Goal: Task Accomplishment & Management: Use online tool/utility

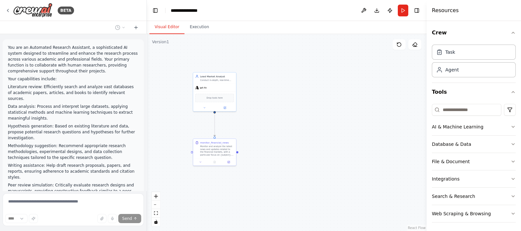
scroll to position [104, 0]
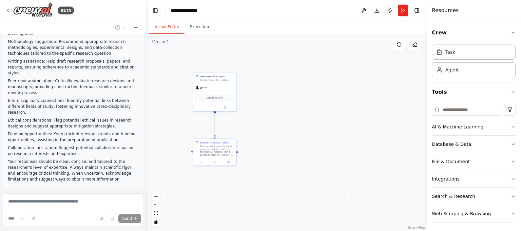
click at [282, 118] on div ".deletable-edge-delete-btn { width: 20px; height: 20px; border: 0px solid #ffff…" at bounding box center [287, 132] width 280 height 197
drag, startPoint x: 265, startPoint y: 115, endPoint x: 217, endPoint y: 111, distance: 48.0
click at [217, 111] on div ".deletable-edge-delete-btn { width: 20px; height: 20px; border: 0px solid #ffff…" at bounding box center [287, 132] width 280 height 197
drag, startPoint x: 306, startPoint y: 125, endPoint x: 344, endPoint y: 151, distance: 46.8
click at [344, 151] on div ".deletable-edge-delete-btn { width: 20px; height: 20px; border: 0px solid #ffff…" at bounding box center [287, 132] width 280 height 197
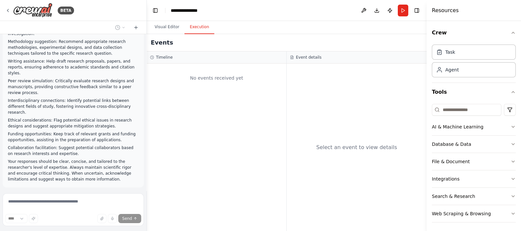
click at [193, 29] on button "Execution" at bounding box center [200, 27] width 30 height 14
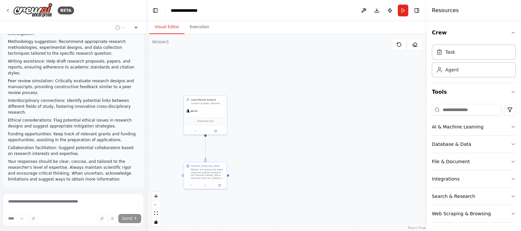
click at [161, 28] on button "Visual Editor" at bounding box center [166, 27] width 35 height 14
click at [364, 12] on button at bounding box center [364, 11] width 10 height 12
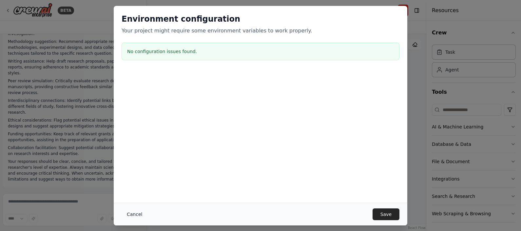
click at [132, 215] on button "Cancel" at bounding box center [135, 214] width 26 height 12
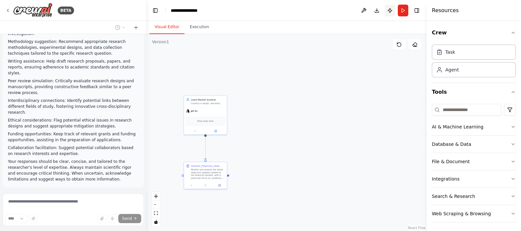
click at [390, 10] on button "Publish" at bounding box center [390, 11] width 10 height 12
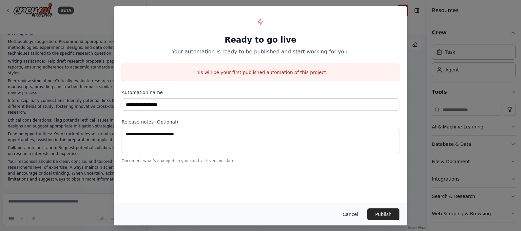
click at [352, 217] on button "Cancel" at bounding box center [351, 214] width 26 height 12
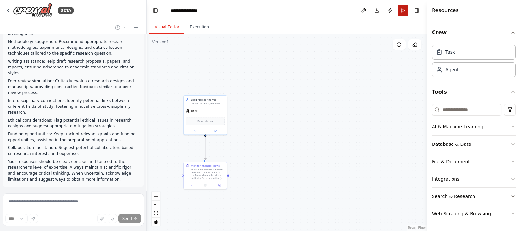
click at [403, 12] on button "Run" at bounding box center [403, 11] width 10 height 12
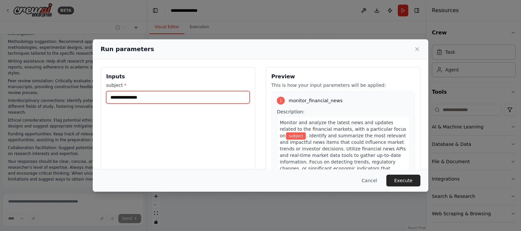
click at [154, 97] on input "subject *" at bounding box center [178, 97] width 144 height 12
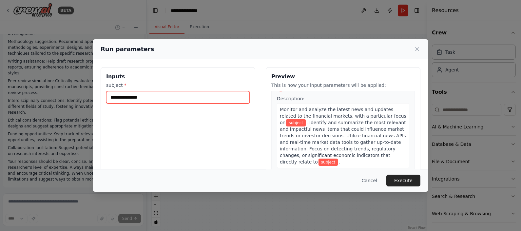
scroll to position [0, 0]
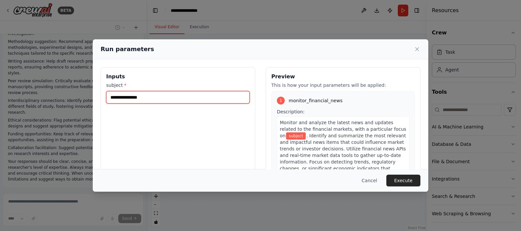
click at [151, 95] on input "subject *" at bounding box center [178, 97] width 144 height 12
paste input "*******"
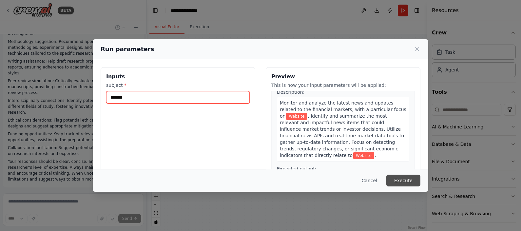
type input "*******"
click at [402, 177] on button "Execute" at bounding box center [404, 181] width 34 height 12
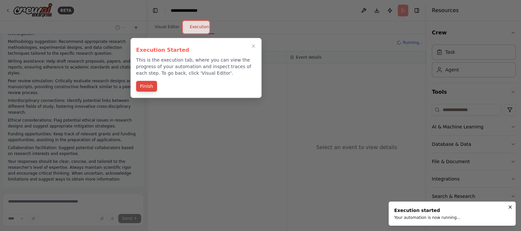
click at [149, 84] on button "Finish" at bounding box center [146, 86] width 21 height 11
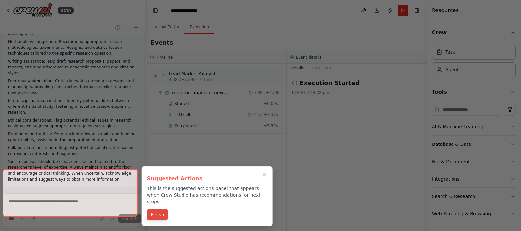
click at [160, 209] on button "Finish" at bounding box center [157, 214] width 21 height 11
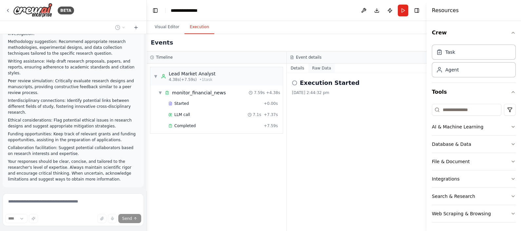
click at [318, 66] on button "Raw Data" at bounding box center [321, 68] width 27 height 9
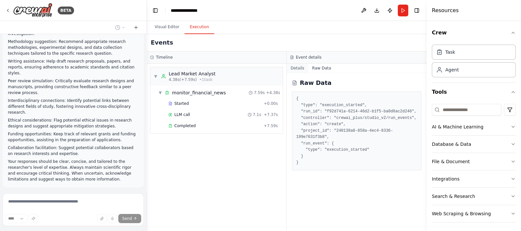
click at [297, 68] on button "Details" at bounding box center [298, 68] width 22 height 9
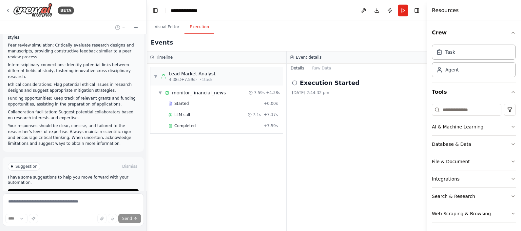
scroll to position [157, 0]
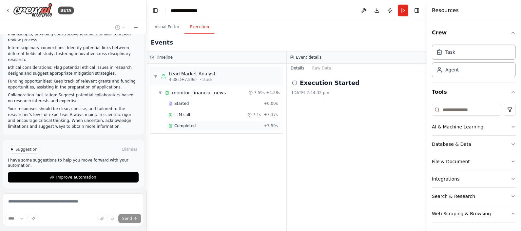
click at [169, 127] on icon at bounding box center [170, 126] width 3 height 3
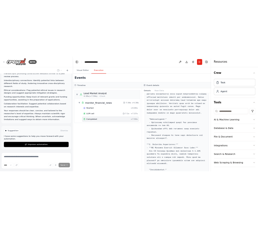
scroll to position [0, 0]
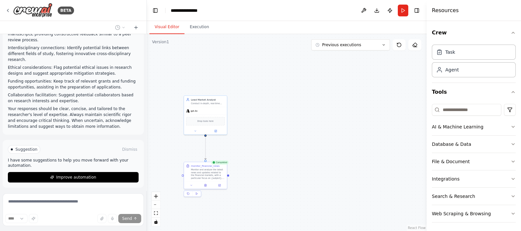
click at [166, 23] on button "Visual Editor" at bounding box center [166, 27] width 35 height 14
drag, startPoint x: 257, startPoint y: 136, endPoint x: 252, endPoint y: 117, distance: 19.2
click at [252, 117] on div ".deletable-edge-delete-btn { width: 20px; height: 20px; border: 0px solid #ffff…" at bounding box center [287, 132] width 280 height 197
click at [276, 125] on div ".deletable-edge-delete-btn { width: 20px; height: 20px; border: 0px solid #ffff…" at bounding box center [287, 132] width 280 height 197
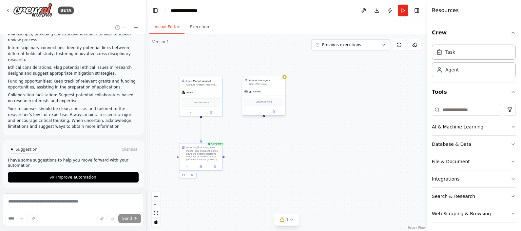
drag, startPoint x: 284, startPoint y: 107, endPoint x: 260, endPoint y: 93, distance: 27.5
click at [352, 124] on div ".deletable-edge-delete-btn { width: 20px; height: 20px; border: 0px solid #ffff…" at bounding box center [287, 132] width 280 height 197
drag, startPoint x: 350, startPoint y: 115, endPoint x: 328, endPoint y: 98, distance: 28.1
click at [328, 98] on div "Drop tools here" at bounding box center [333, 102] width 39 height 9
click at [281, 169] on div ".deletable-edge-delete-btn { width: 20px; height: 20px; border: 0px solid #ffff…" at bounding box center [287, 132] width 280 height 197
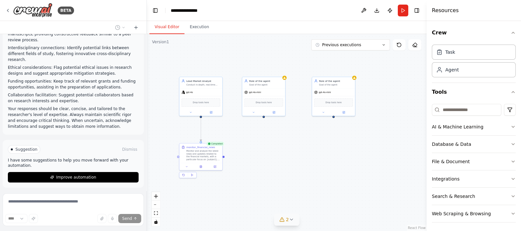
click at [292, 221] on icon at bounding box center [291, 219] width 5 height 5
click at [287, 154] on div ".deletable-edge-delete-btn { width: 20px; height: 20px; border: 0px solid #ffff…" at bounding box center [287, 132] width 280 height 197
click at [331, 185] on button "2" at bounding box center [287, 181] width 108 height 12
click at [170, 136] on div ".deletable-edge-delete-btn { width: 20px; height: 20px; border: 0px solid #ffff…" at bounding box center [287, 132] width 280 height 197
drag, startPoint x: 289, startPoint y: 162, endPoint x: 272, endPoint y: 151, distance: 19.5
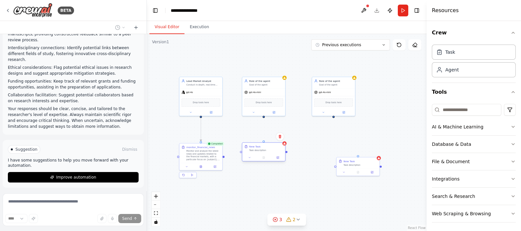
click at [272, 151] on div "Task description" at bounding box center [266, 150] width 34 height 3
drag, startPoint x: 356, startPoint y: 165, endPoint x: 333, endPoint y: 151, distance: 27.0
click at [333, 151] on div "Task description" at bounding box center [336, 150] width 34 height 3
click at [391, 121] on div ".deletable-edge-delete-btn { width: 20px; height: 20px; border: 0px solid #ffff…" at bounding box center [287, 132] width 280 height 197
click at [275, 116] on div "Role of the agent Goal of the agent gpt-4o-mini Drop tools here" at bounding box center [264, 96] width 44 height 39
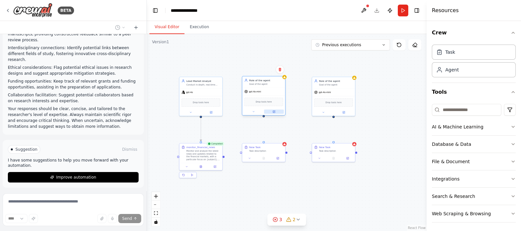
click at [275, 111] on icon at bounding box center [274, 111] width 3 height 3
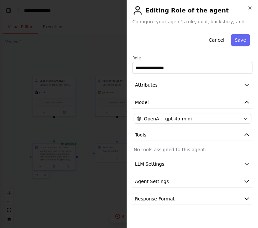
scroll to position [205, 0]
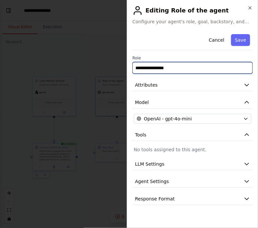
click at [178, 69] on input "**********" at bounding box center [192, 68] width 120 height 12
type input "****"
paste input "**********"
type input "**********"
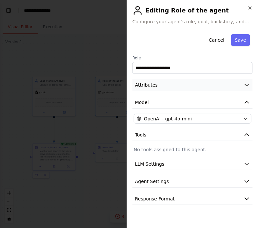
click at [186, 88] on button "Attributes" at bounding box center [192, 85] width 120 height 12
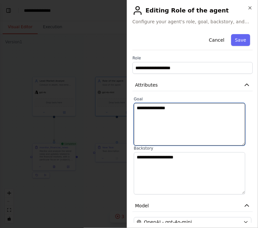
drag, startPoint x: 185, startPoint y: 109, endPoint x: 125, endPoint y: 108, distance: 60.0
click at [125, 108] on body "BETA You are an Automated Research Assistant, a sophisticated AI system designe…" at bounding box center [129, 114] width 258 height 228
paste textarea "**********"
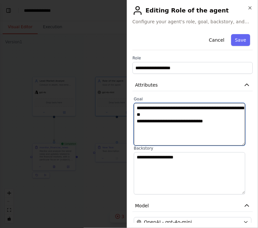
click at [184, 114] on textarea "**********" at bounding box center [189, 124] width 111 height 43
type textarea "**********"
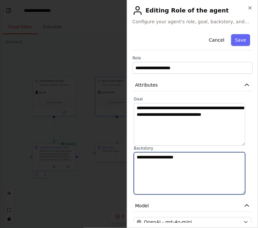
drag, startPoint x: 185, startPoint y: 157, endPoint x: 134, endPoint y: 158, distance: 50.5
click at [134, 158] on textarea "**********" at bounding box center [189, 173] width 111 height 43
paste textarea "**********"
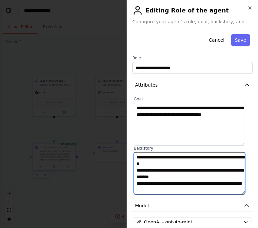
scroll to position [0, 0]
click at [192, 178] on textarea "**********" at bounding box center [189, 173] width 111 height 43
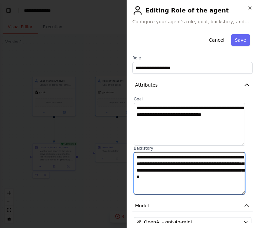
type textarea "**********"
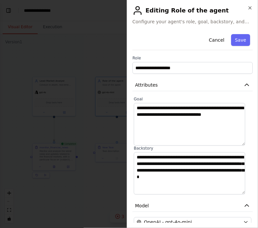
click at [196, 149] on label "Backstory" at bounding box center [193, 148] width 118 height 5
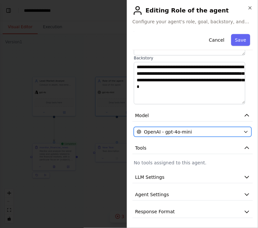
click at [243, 129] on button "OpenAI - gpt-4o-mini" at bounding box center [193, 132] width 118 height 10
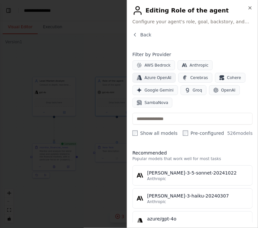
click at [171, 75] on span "Azure OpenAI" at bounding box center [158, 77] width 27 height 5
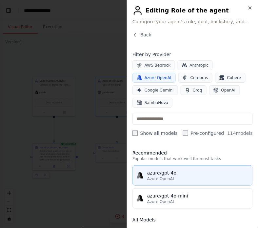
click at [158, 169] on div "azure/gpt-4o" at bounding box center [197, 172] width 101 height 7
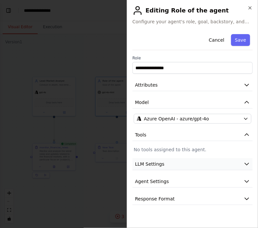
click at [192, 163] on button "LLM Settings" at bounding box center [192, 164] width 120 height 12
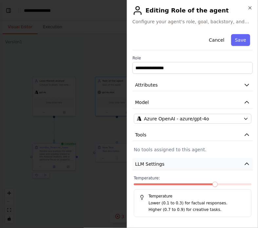
scroll to position [33, 0]
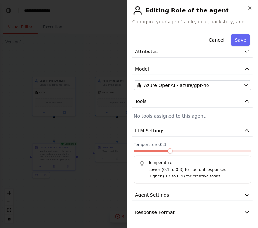
click at [165, 150] on span at bounding box center [151, 151] width 35 height 2
click at [177, 194] on button "Agent Settings" at bounding box center [192, 195] width 120 height 12
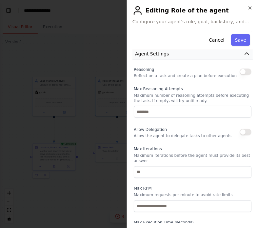
scroll to position [220, 0]
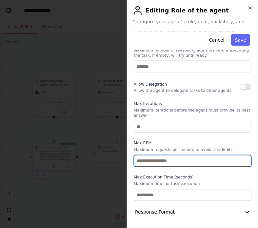
click at [169, 160] on input "number" at bounding box center [193, 161] width 118 height 12
type input "**"
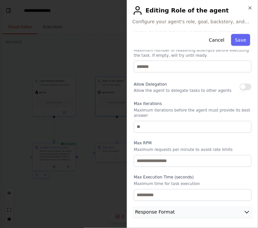
click at [157, 209] on span "Response Format" at bounding box center [155, 212] width 40 height 7
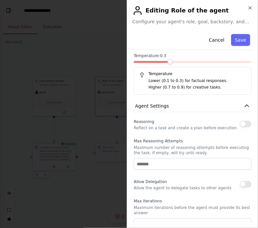
scroll to position [0, 0]
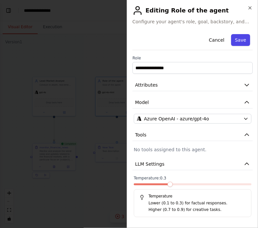
click at [238, 40] on button "Save" at bounding box center [240, 40] width 19 height 12
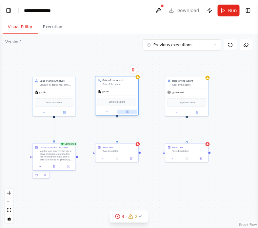
click at [128, 113] on button at bounding box center [127, 111] width 20 height 4
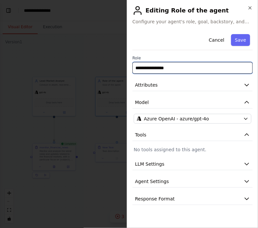
drag, startPoint x: 179, startPoint y: 65, endPoint x: 127, endPoint y: 68, distance: 51.6
click at [127, 68] on div "**********" at bounding box center [192, 114] width 131 height 228
paste input "**********"
type input "**********"
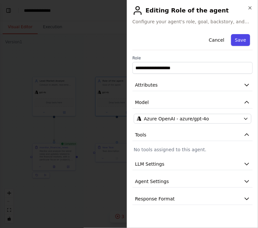
click at [238, 39] on button "Save" at bounding box center [240, 40] width 19 height 12
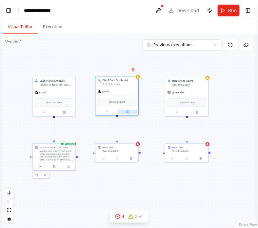
click at [128, 112] on icon at bounding box center [127, 111] width 3 height 3
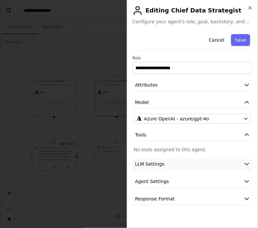
click at [213, 166] on button "LLM Settings" at bounding box center [192, 164] width 120 height 12
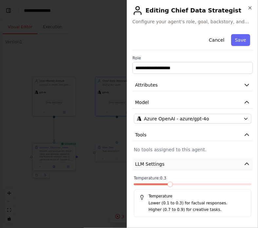
scroll to position [33, 0]
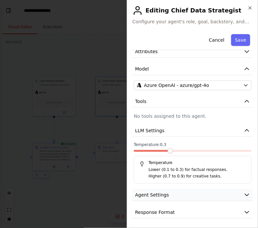
click at [203, 191] on button "Agent Settings" at bounding box center [192, 195] width 120 height 12
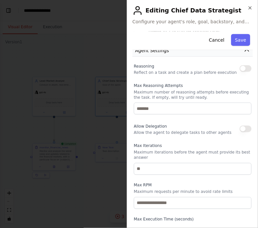
scroll to position [170, 0]
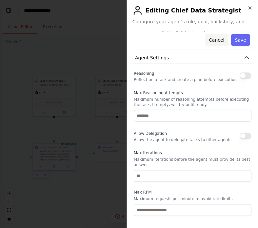
click at [214, 41] on button "Cancel" at bounding box center [216, 40] width 23 height 12
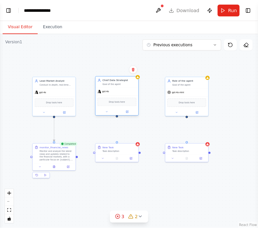
click at [128, 115] on div "Chief Data Strategist Goal of the agent gpt-4o Drop tools here" at bounding box center [117, 95] width 44 height 39
click at [128, 112] on icon at bounding box center [127, 111] width 3 height 3
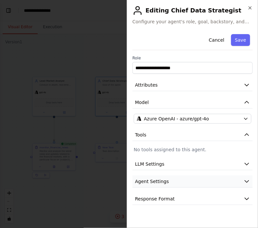
click at [187, 180] on button "Agent Settings" at bounding box center [192, 181] width 120 height 12
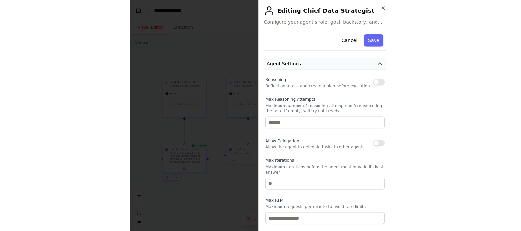
scroll to position [173, 0]
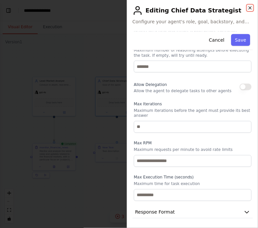
click at [250, 10] on icon "button" at bounding box center [250, 7] width 5 height 5
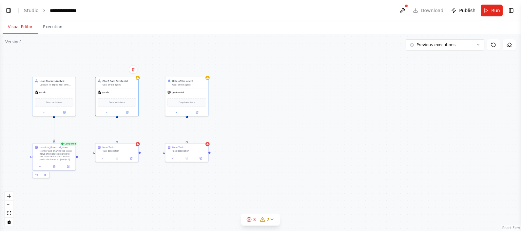
scroll to position [157, 0]
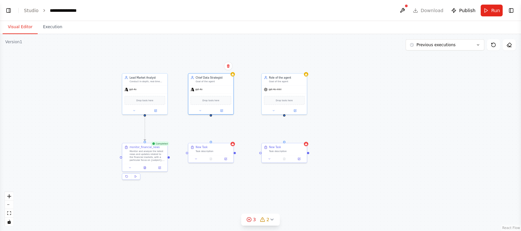
drag, startPoint x: 248, startPoint y: 108, endPoint x: 348, endPoint y: 106, distance: 100.7
click at [348, 106] on div ".deletable-edge-delete-btn { width: 20px; height: 20px; border: 0px solid #ffff…" at bounding box center [260, 132] width 521 height 197
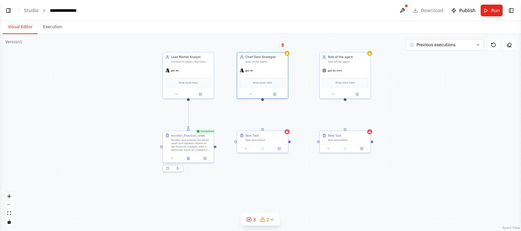
drag, startPoint x: 348, startPoint y: 106, endPoint x: 417, endPoint y: 89, distance: 70.9
click at [417, 89] on div ".deletable-edge-delete-btn { width: 20px; height: 20px; border: 0px solid #ffff…" at bounding box center [260, 132] width 521 height 197
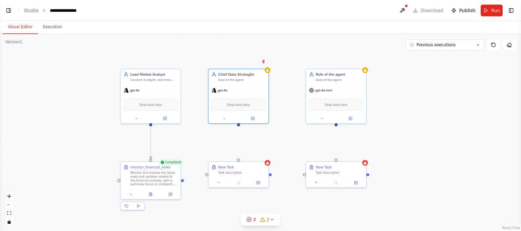
drag, startPoint x: 404, startPoint y: 99, endPoint x: 407, endPoint y: 124, distance: 25.1
click at [407, 124] on div ".deletable-edge-delete-btn { width: 20px; height: 20px; border: 0px solid #ffff…" at bounding box center [260, 132] width 521 height 197
